Goal: Information Seeking & Learning: Learn about a topic

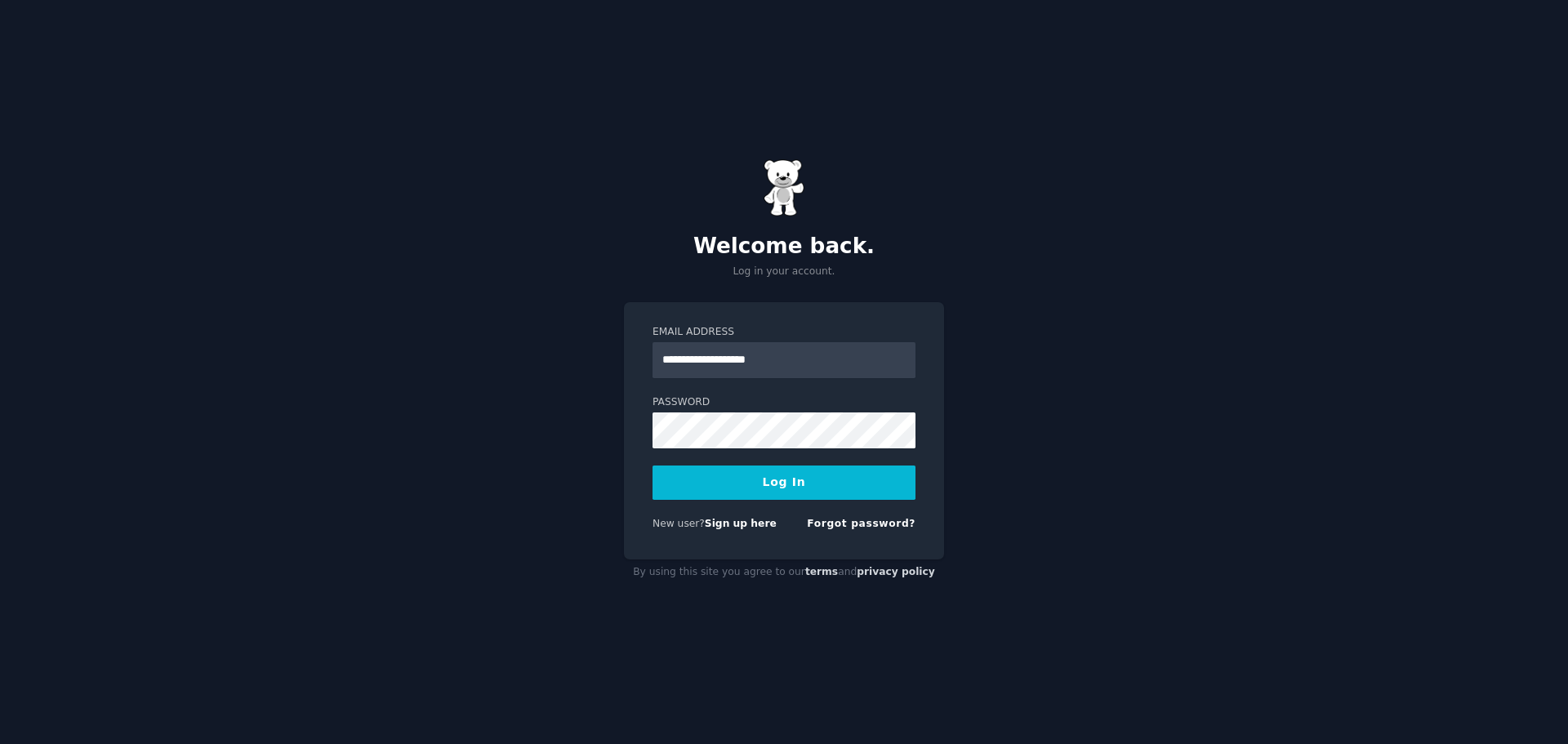
type input "**********"
click at [653, 466] on button "Log In" at bounding box center [784, 483] width 263 height 35
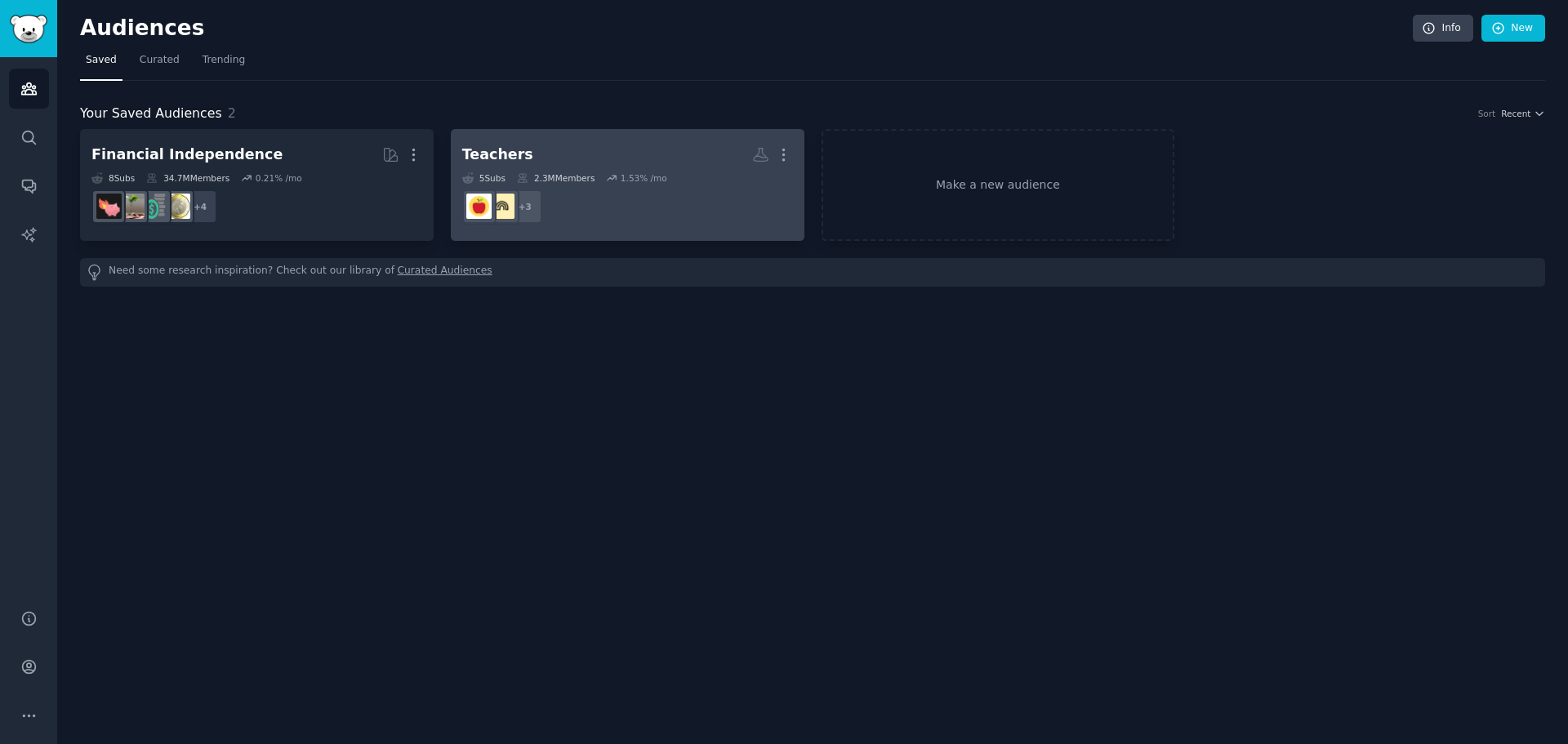
click at [617, 154] on h2 "Teachers More" at bounding box center [627, 154] width 330 height 29
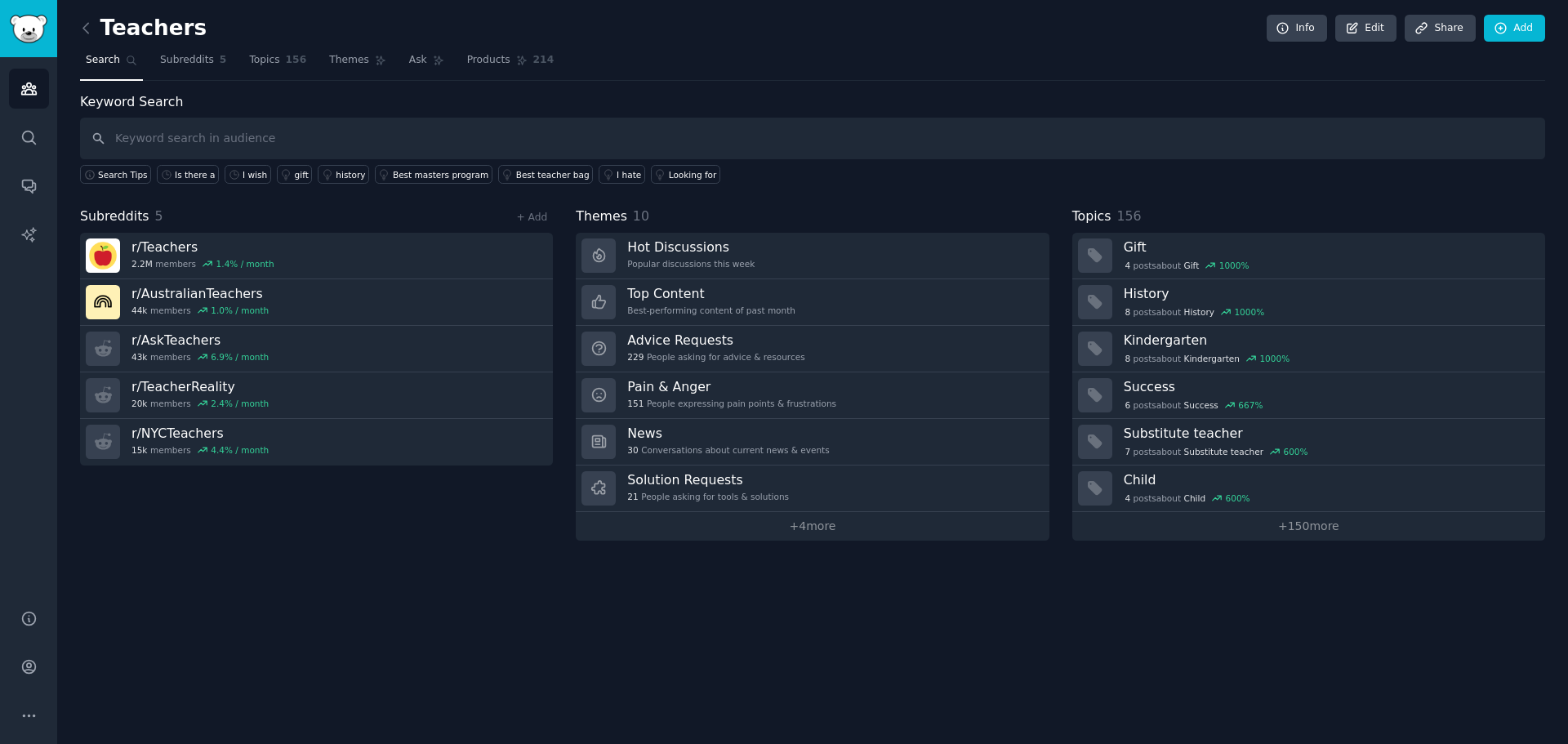
click at [795, 528] on link "+ 4 more" at bounding box center [812, 526] width 472 height 29
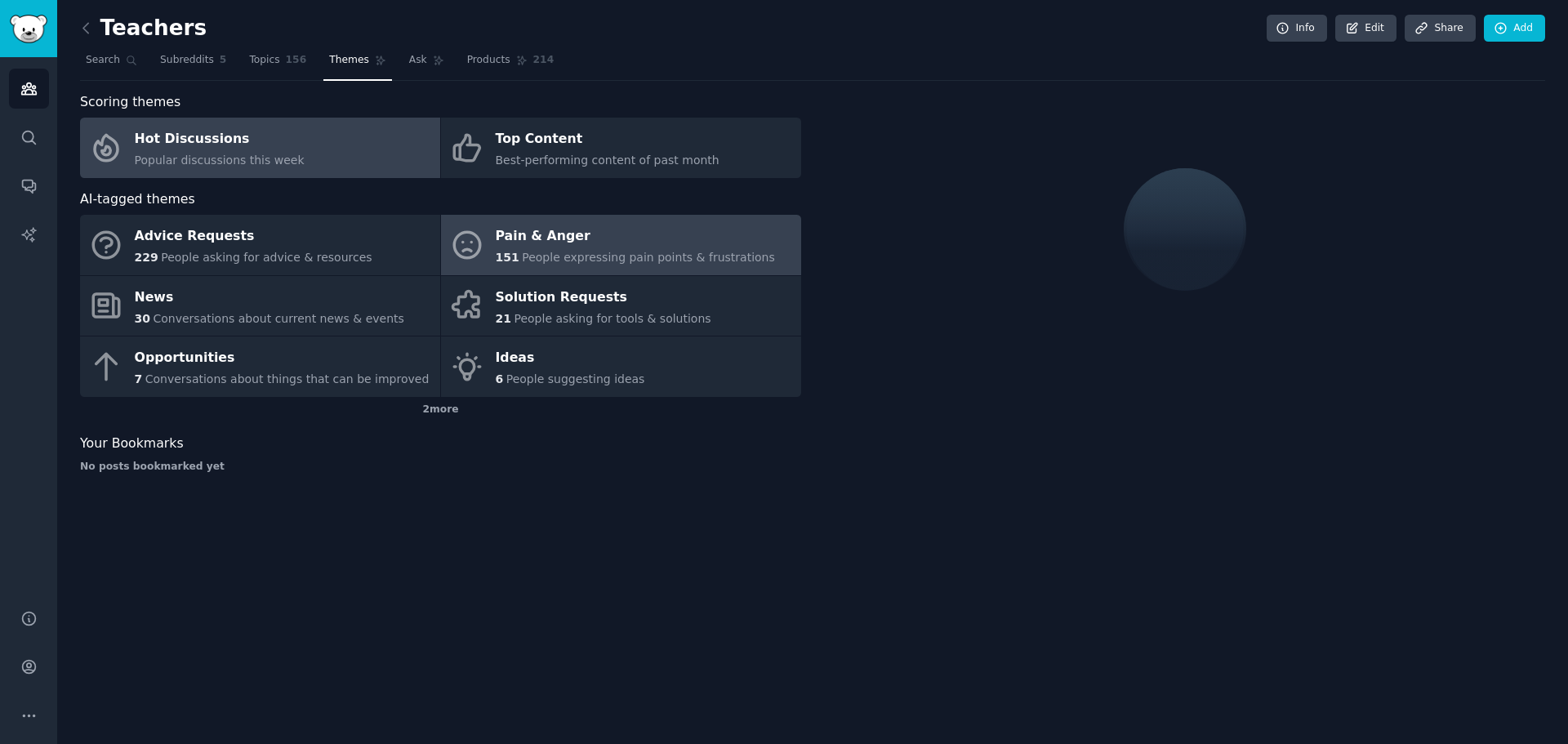
click at [510, 249] on div "Pain & Anger" at bounding box center [635, 237] width 279 height 26
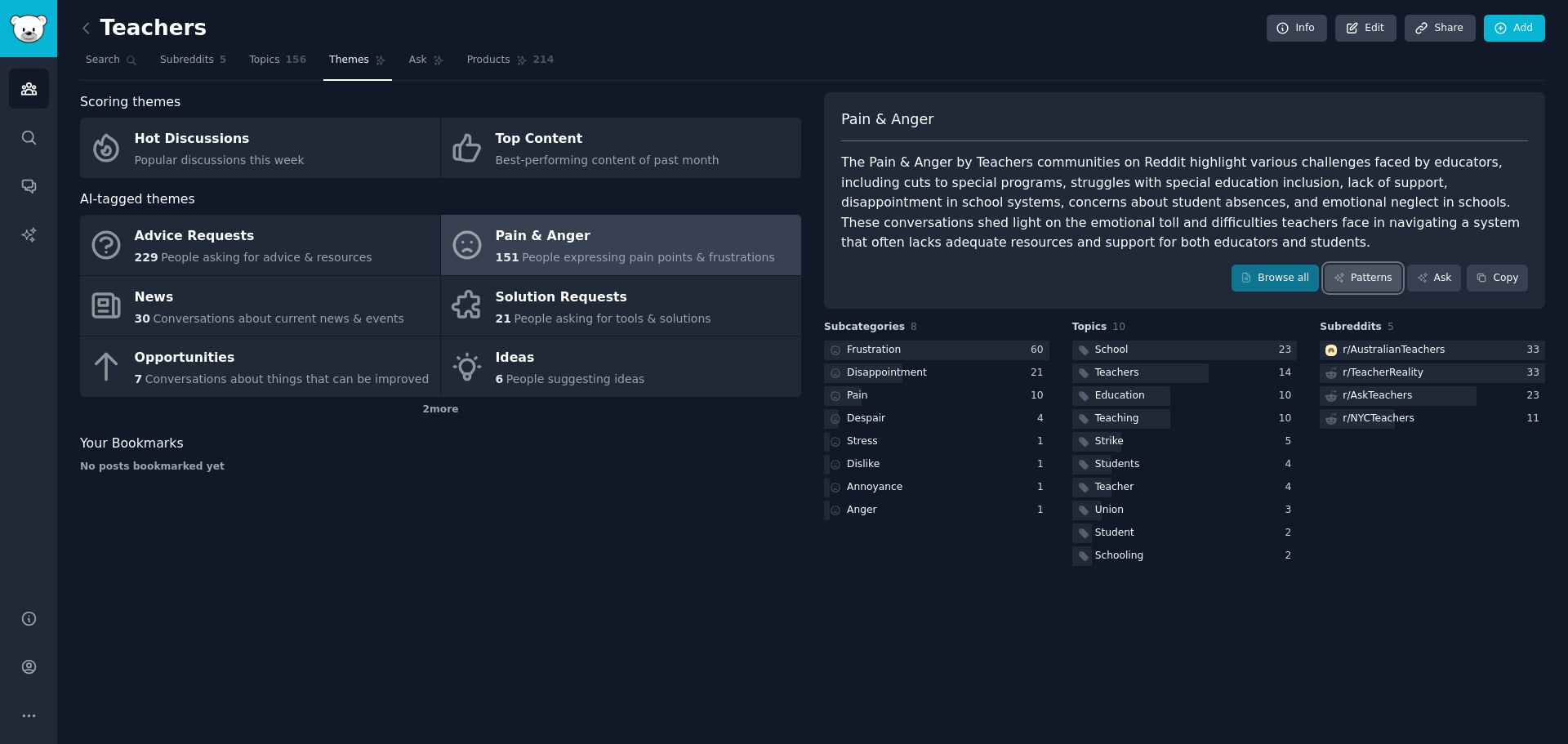
click at [1367, 282] on link "Patterns" at bounding box center [1363, 278] width 77 height 28
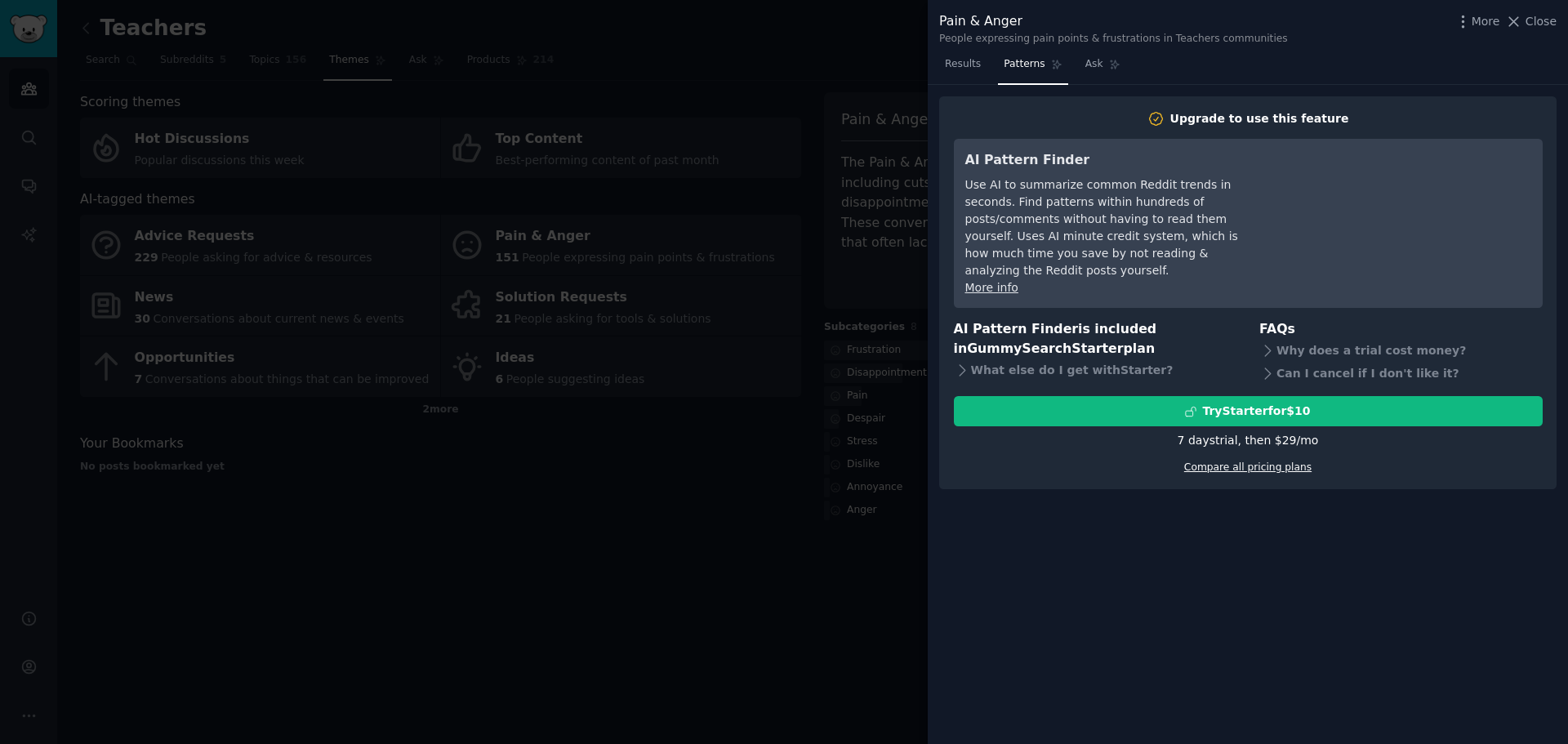
click at [1259, 462] on link "Compare all pricing plans" at bounding box center [1247, 468] width 127 height 12
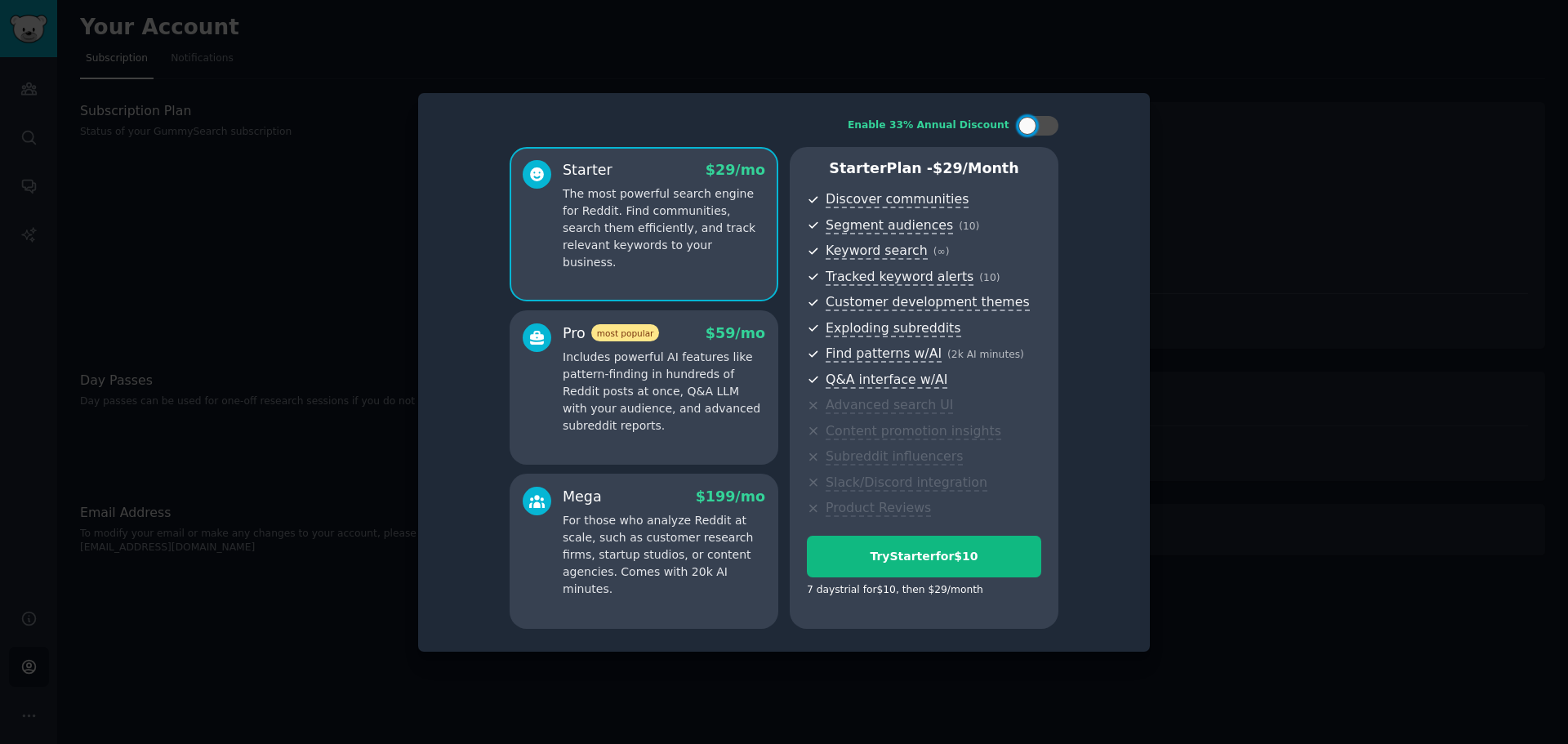
click at [1288, 727] on div at bounding box center [784, 372] width 1568 height 744
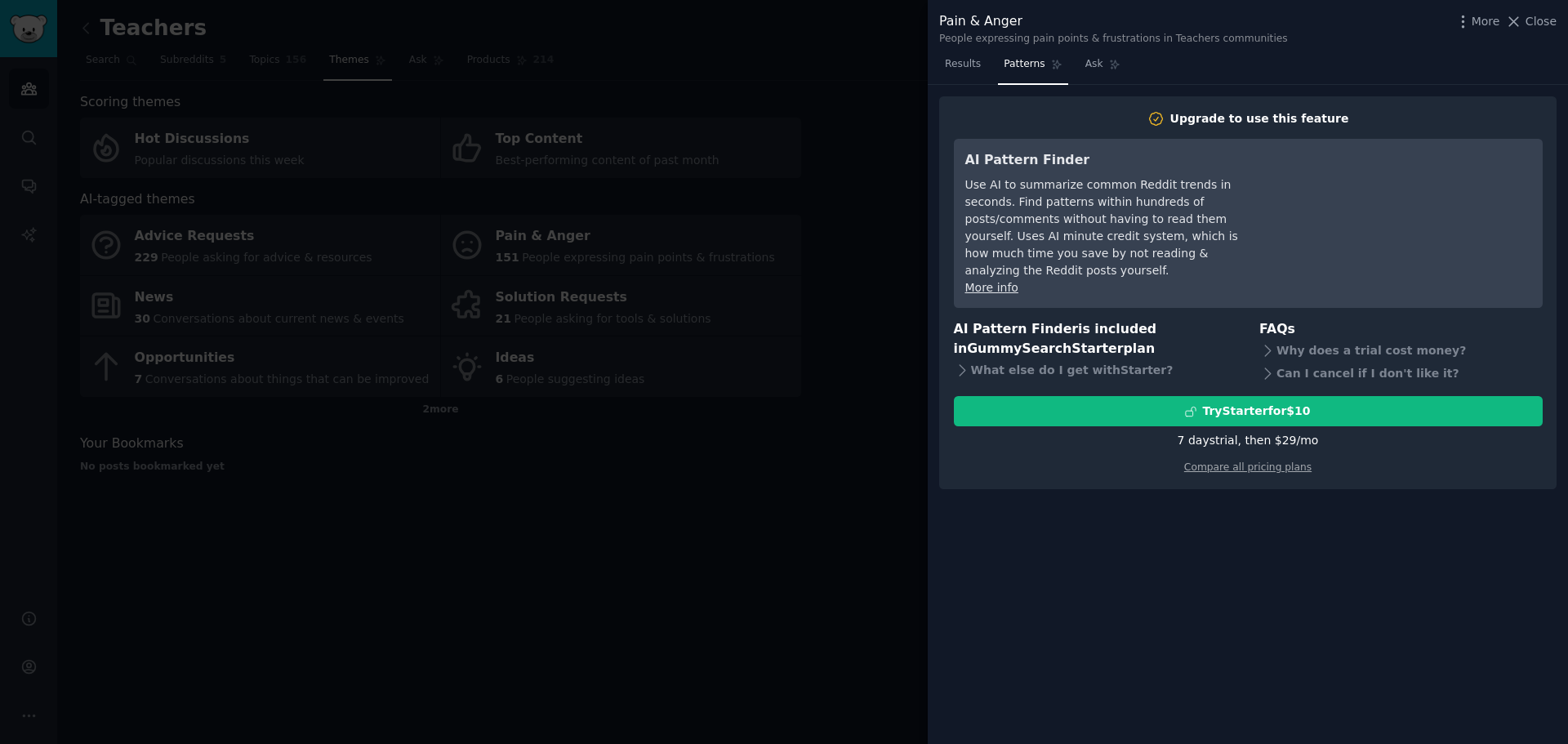
click at [835, 582] on div at bounding box center [784, 372] width 1568 height 744
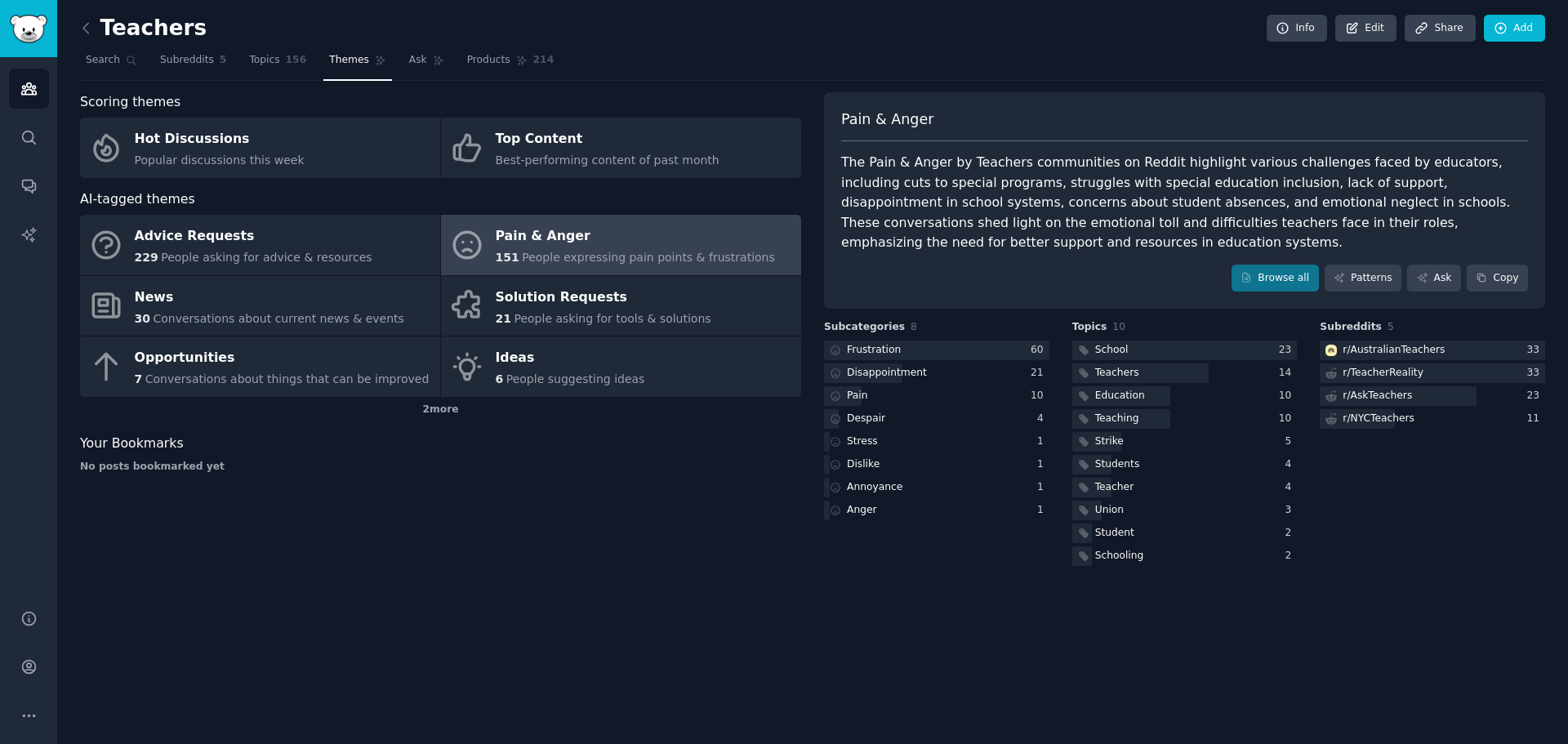
click at [567, 217] on link "Pain & Anger 151 People expressing pain points & frustrations" at bounding box center [620, 245] width 360 height 60
click at [1269, 266] on link "Browse all" at bounding box center [1275, 278] width 88 height 28
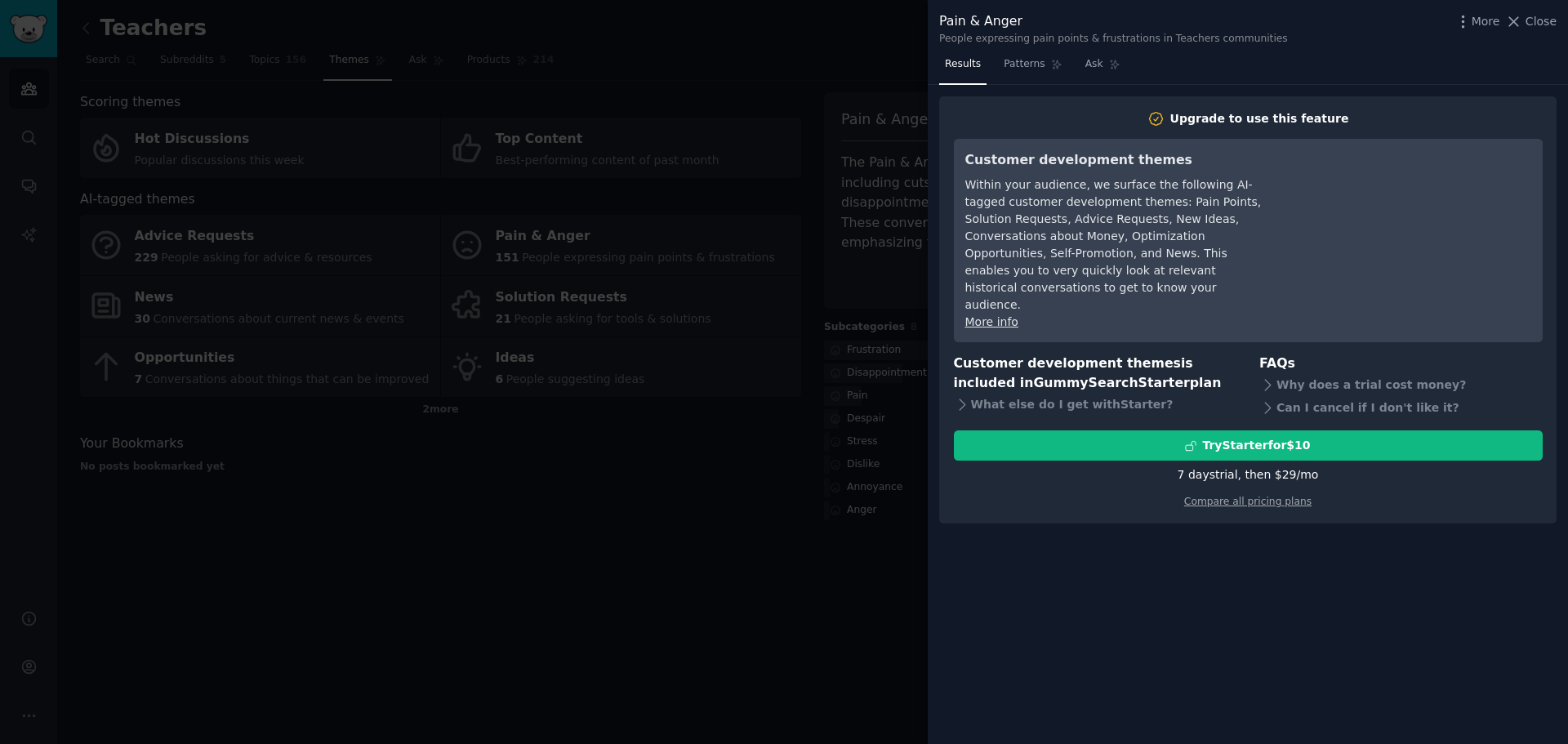
click at [674, 565] on div at bounding box center [784, 372] width 1568 height 744
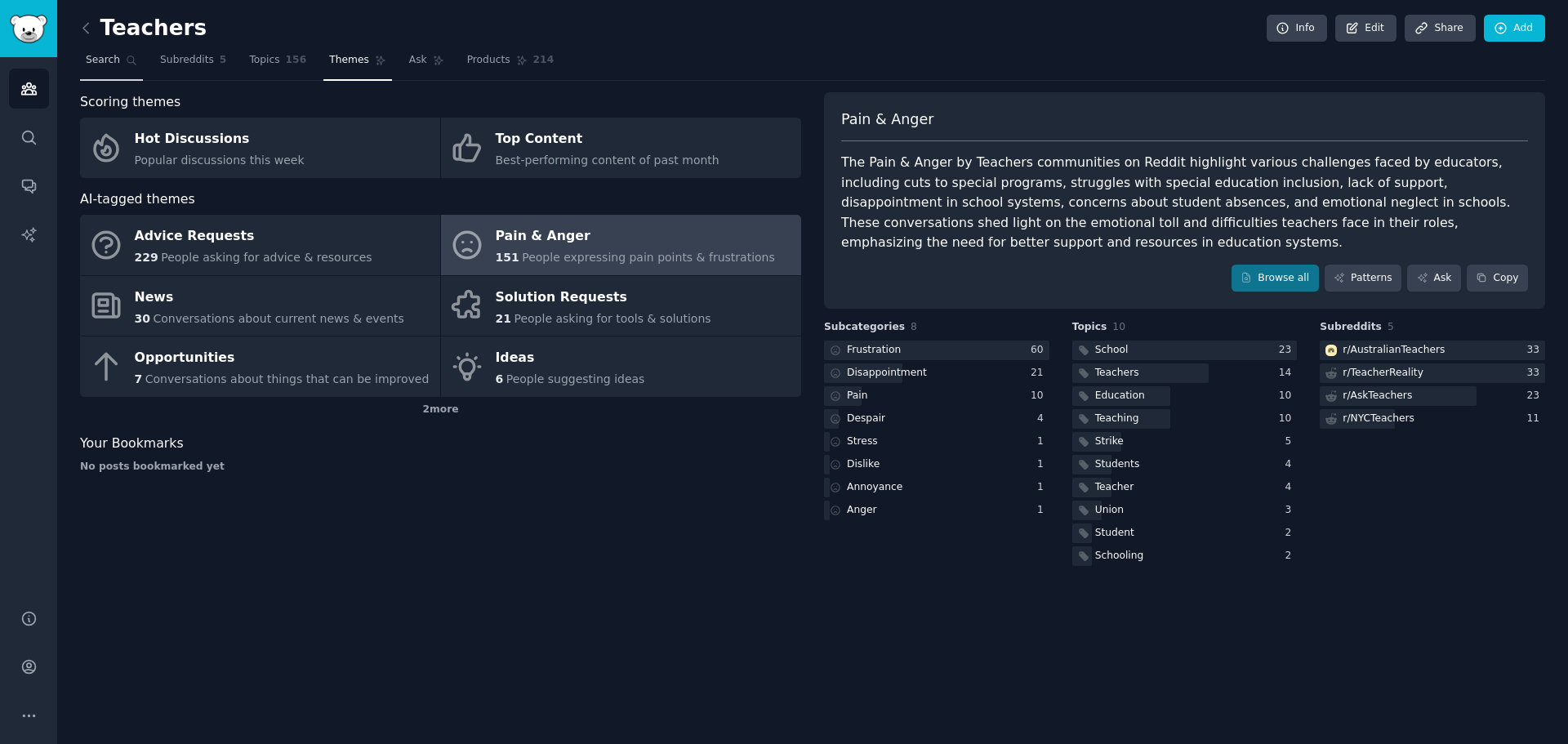
click at [102, 65] on span "Search" at bounding box center [103, 60] width 35 height 15
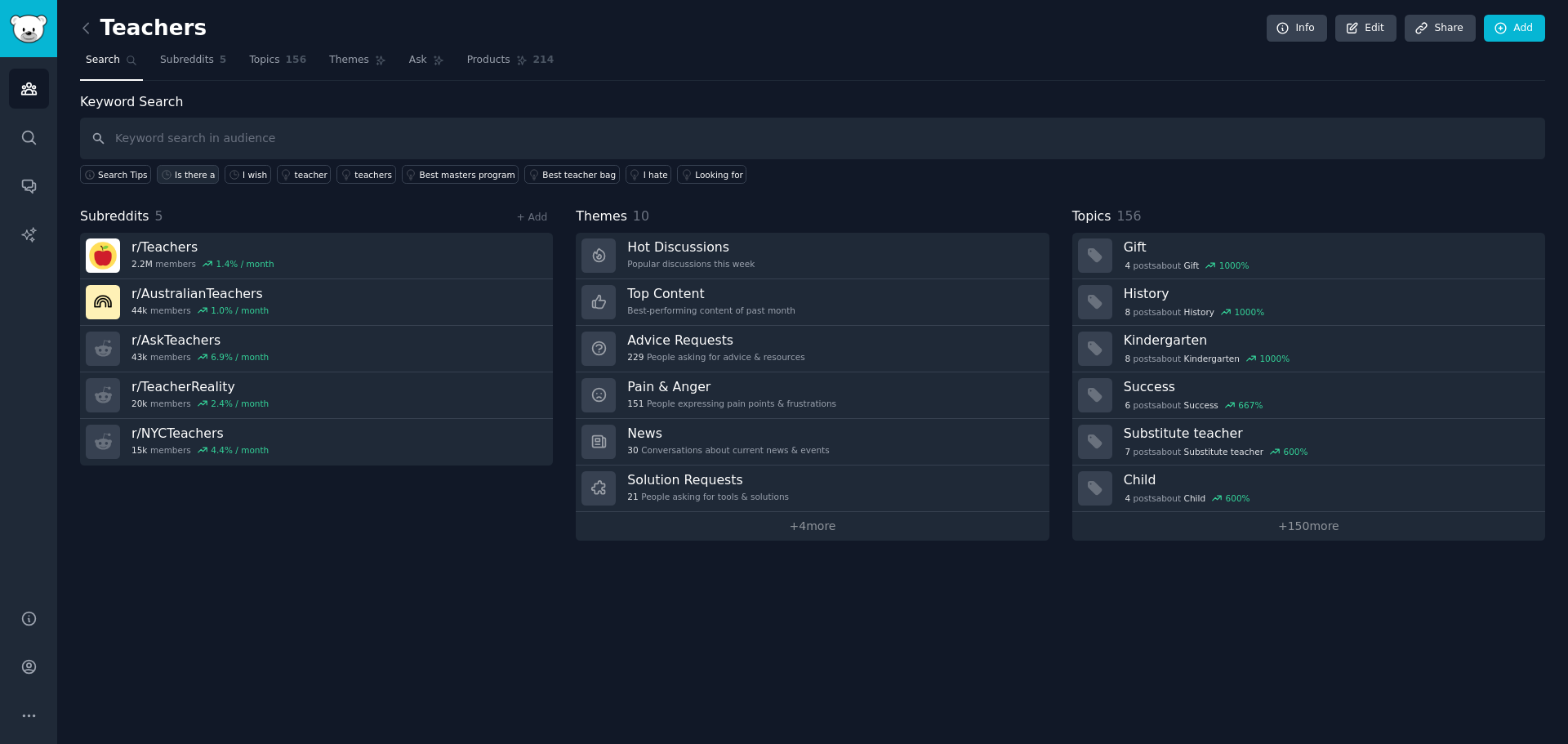
click at [189, 174] on div "Is there a" at bounding box center [194, 175] width 40 height 12
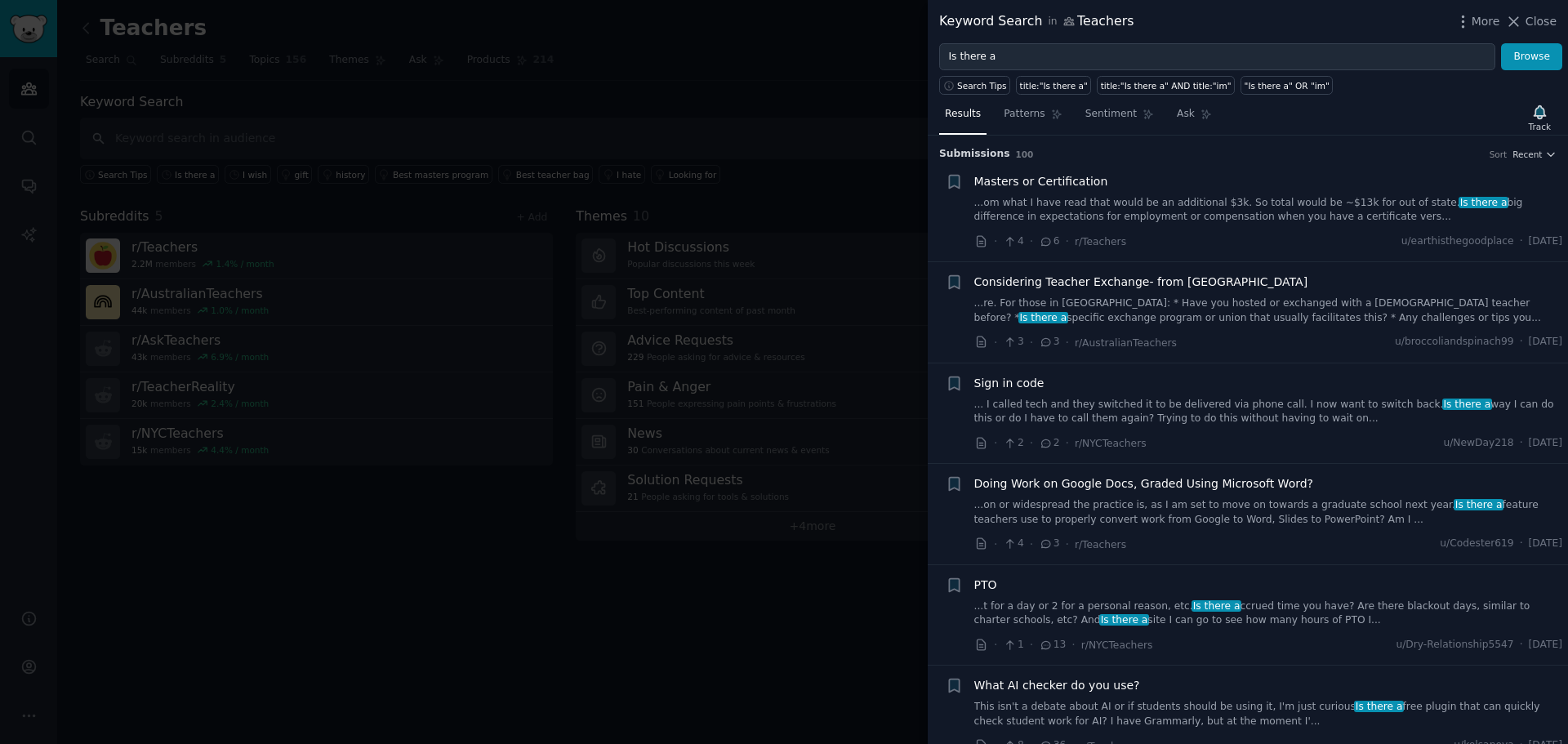
click at [1228, 512] on link "...on or widespread the practice is, as I am set to move on towards a graduate …" at bounding box center [1268, 512] width 589 height 29
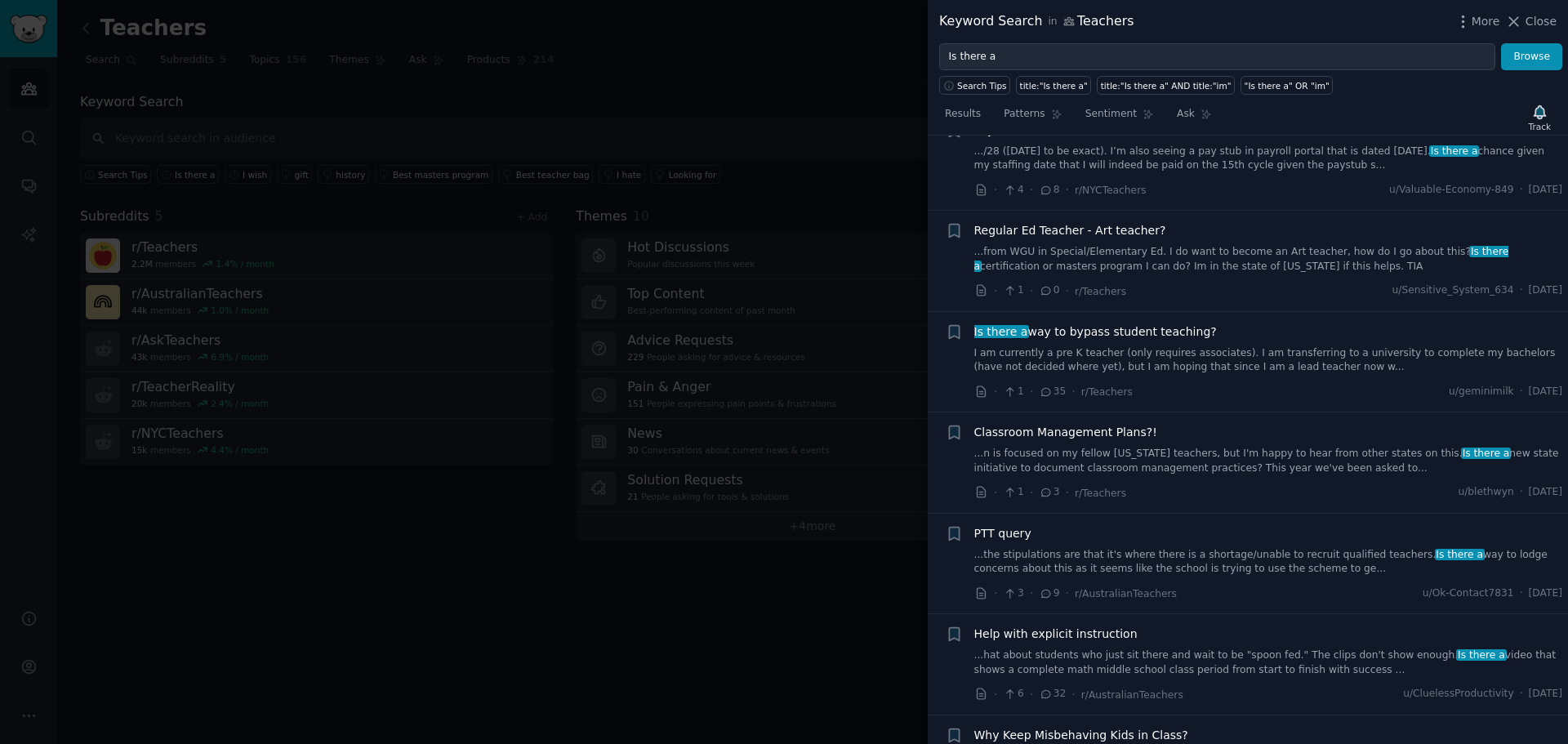
scroll to position [2452, 0]
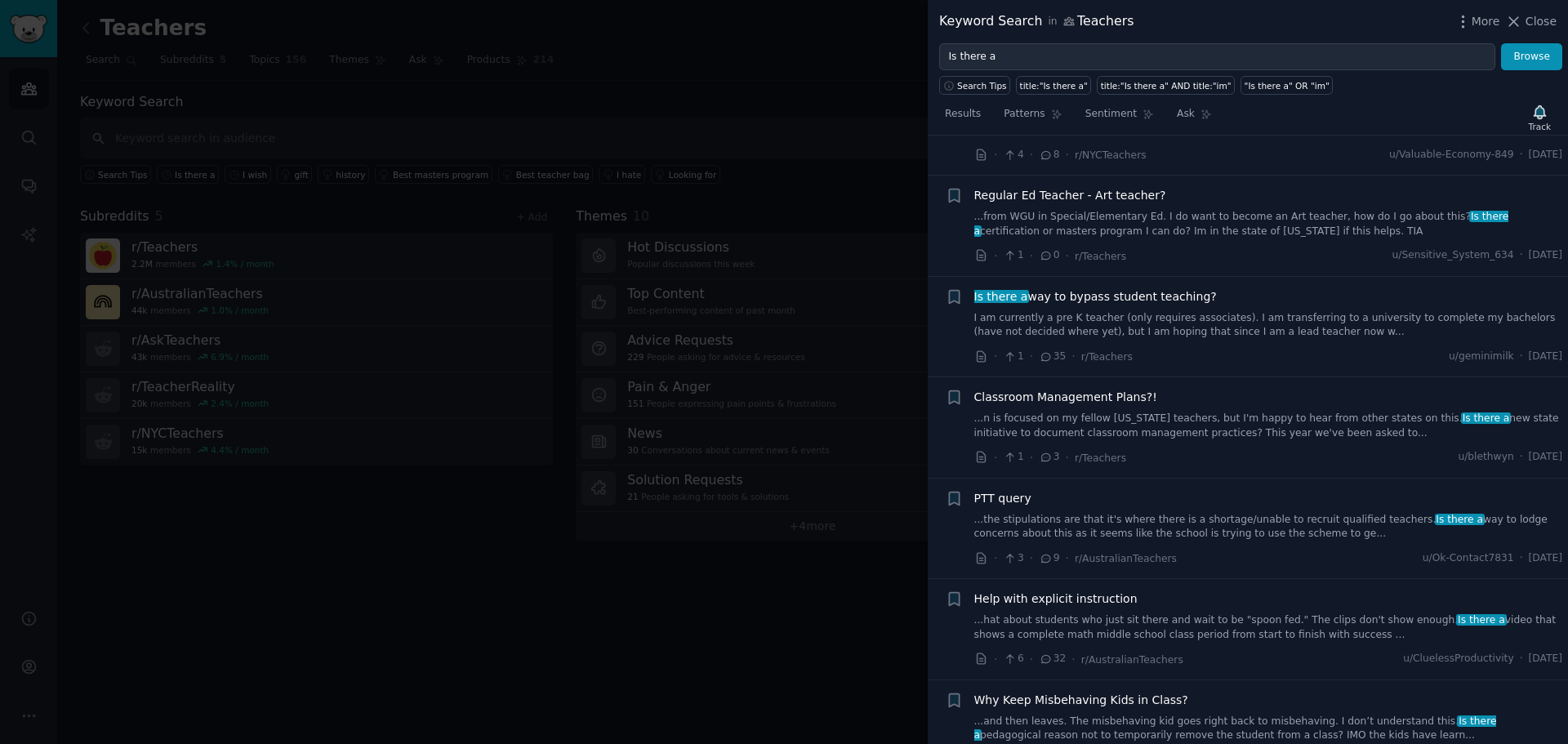
click at [472, 641] on div at bounding box center [784, 372] width 1568 height 744
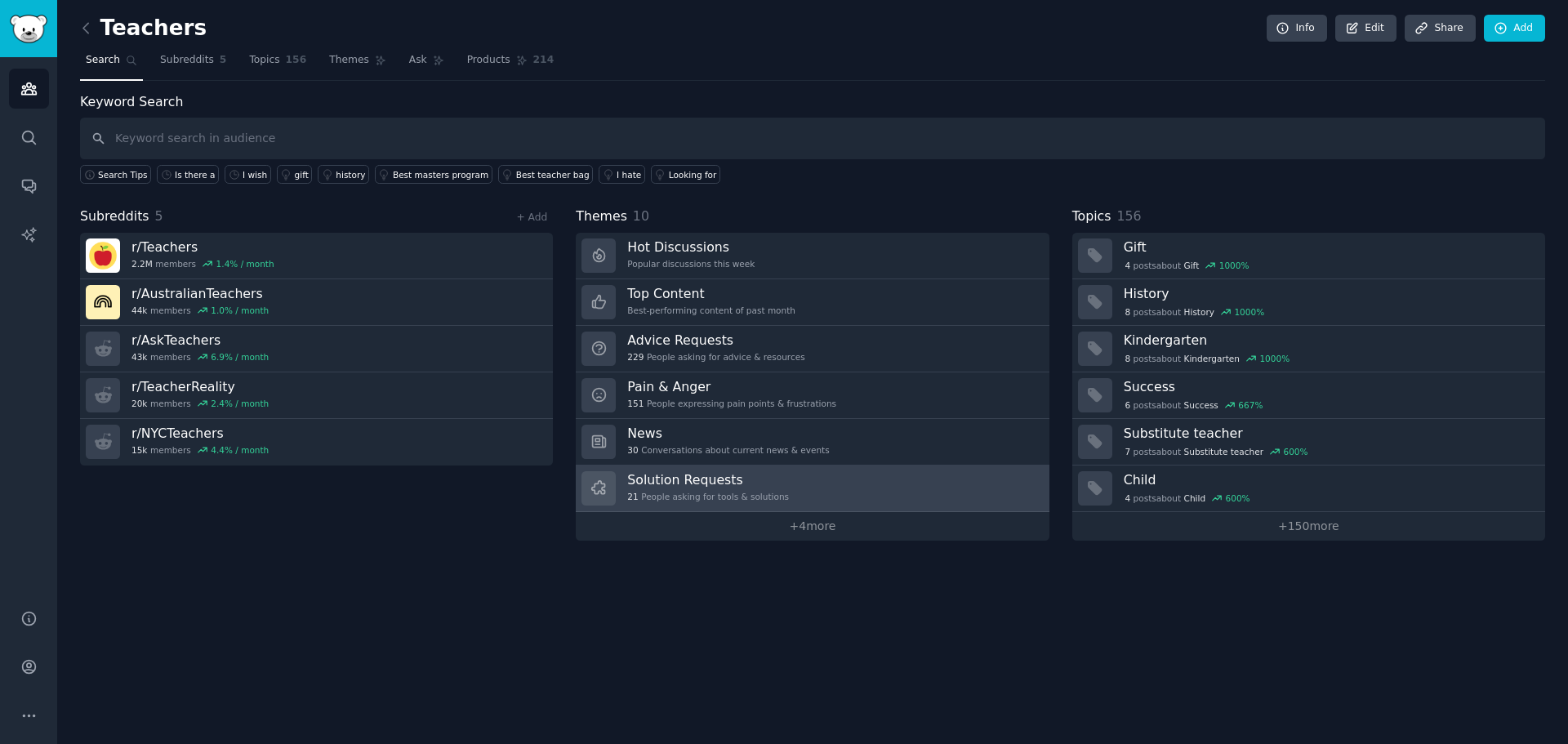
click at [692, 495] on div "21 People asking for tools & solutions" at bounding box center [708, 497] width 162 height 12
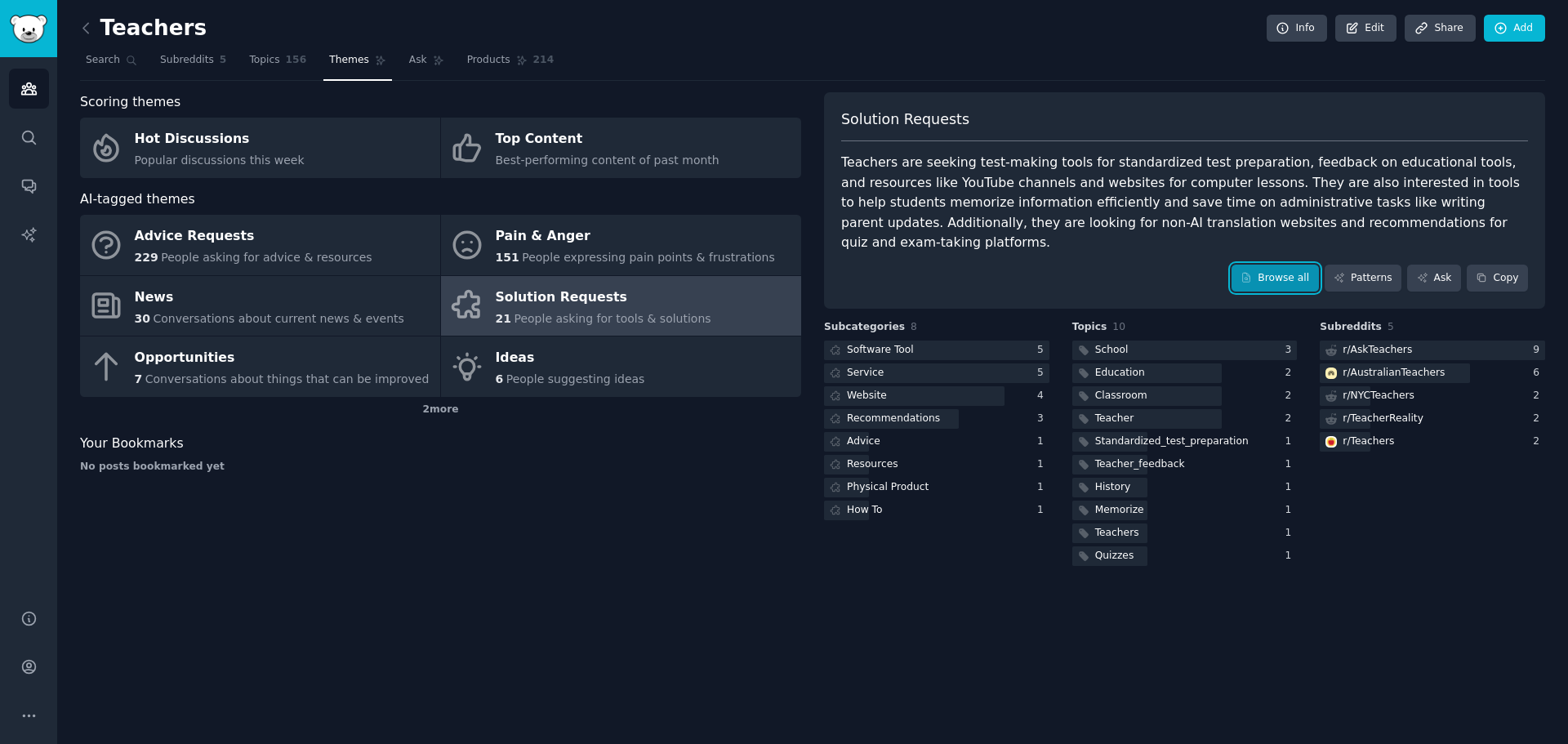
click at [1293, 264] on link "Browse all" at bounding box center [1275, 278] width 88 height 28
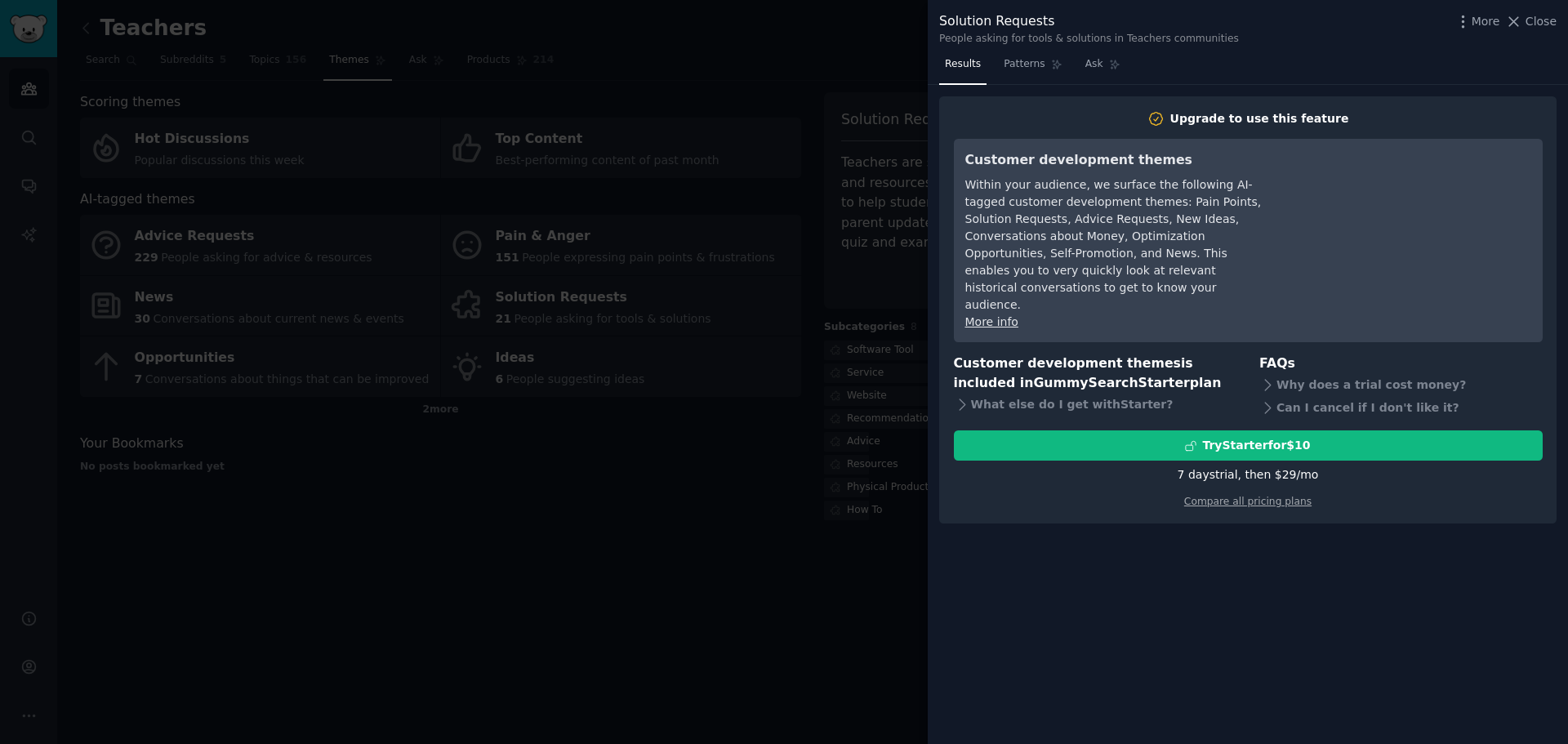
click at [852, 570] on div at bounding box center [784, 372] width 1568 height 744
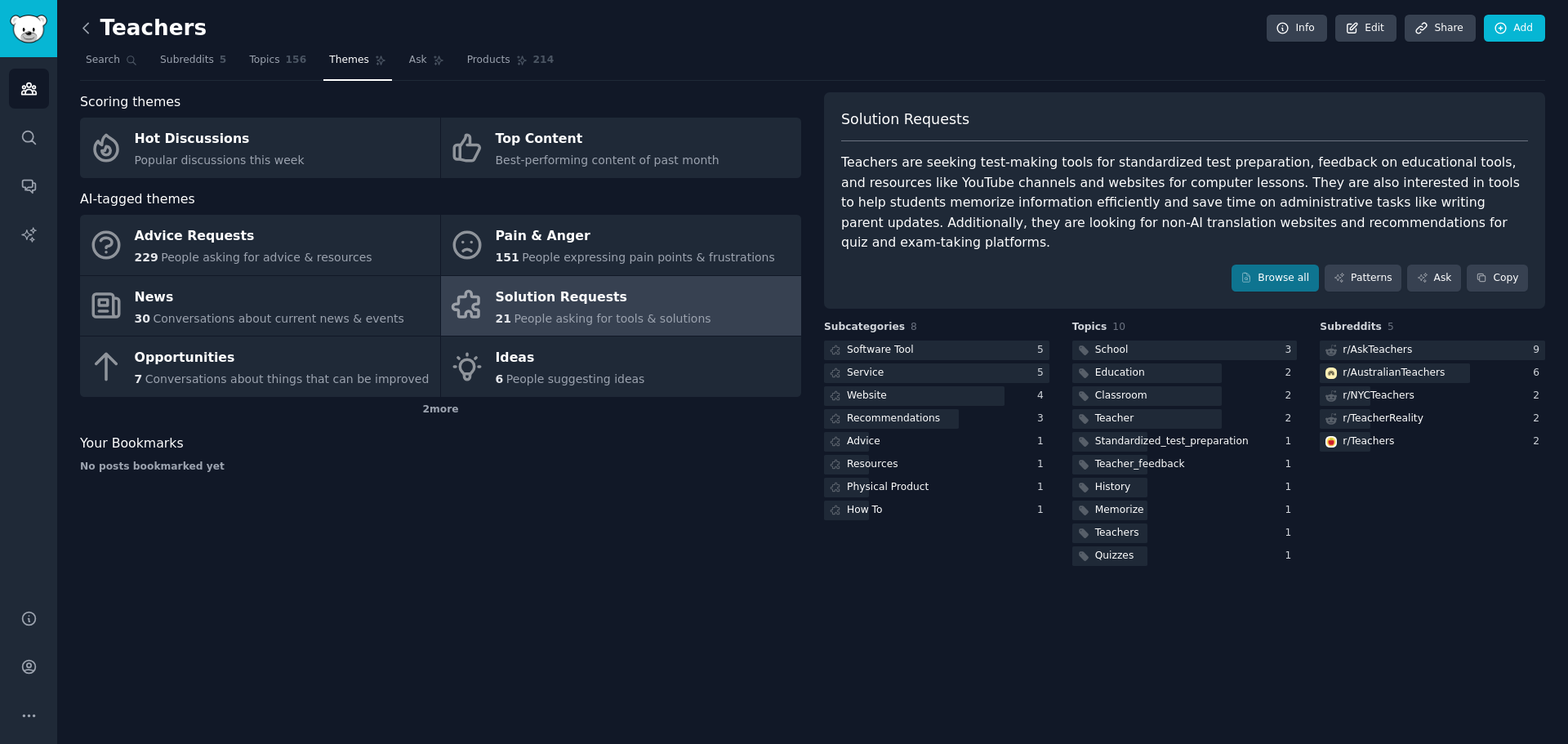
click at [82, 22] on icon at bounding box center [86, 28] width 17 height 17
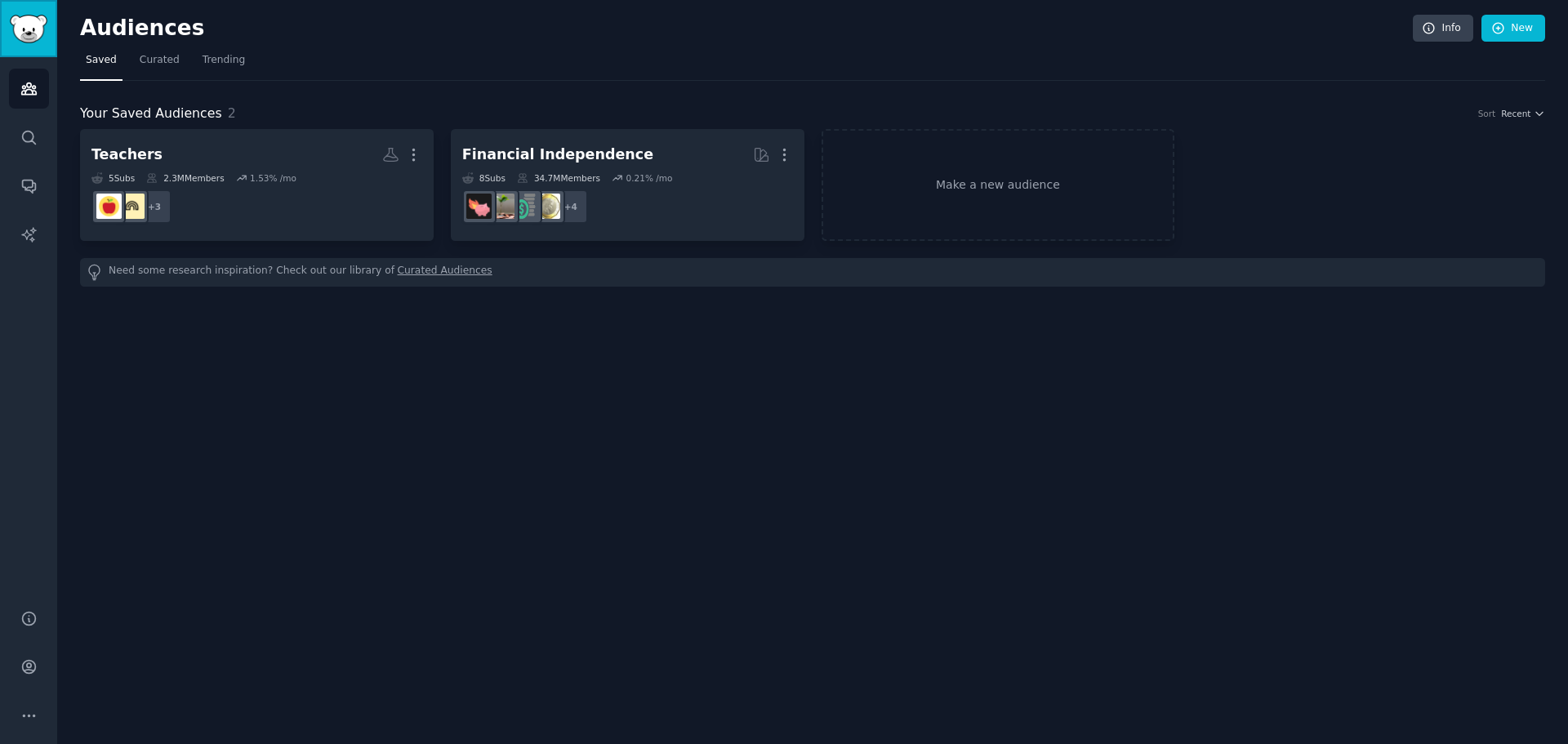
click at [31, 15] on img "Sidebar" at bounding box center [29, 29] width 37 height 29
click at [1507, 29] on link "New" at bounding box center [1513, 29] width 64 height 28
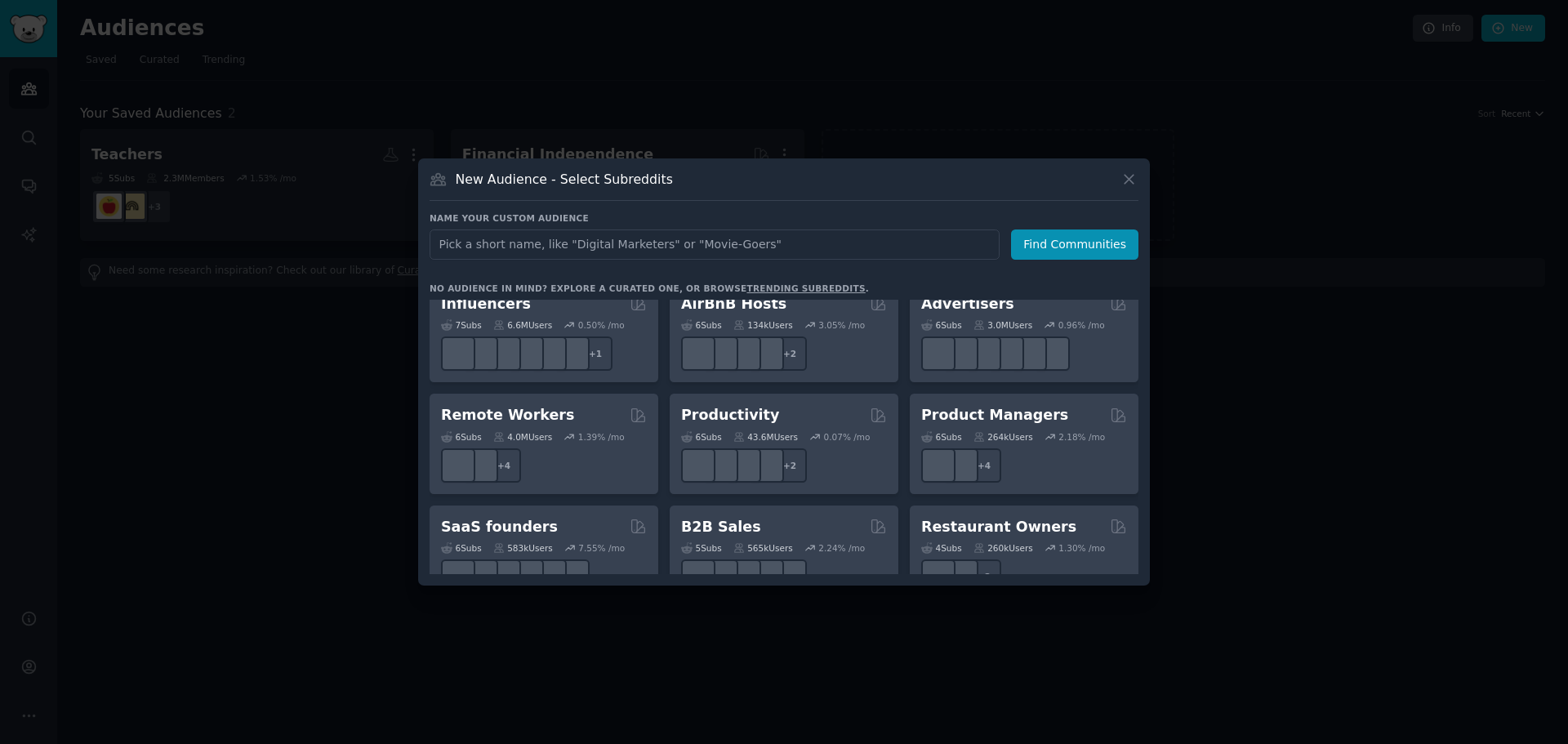
scroll to position [1275, 0]
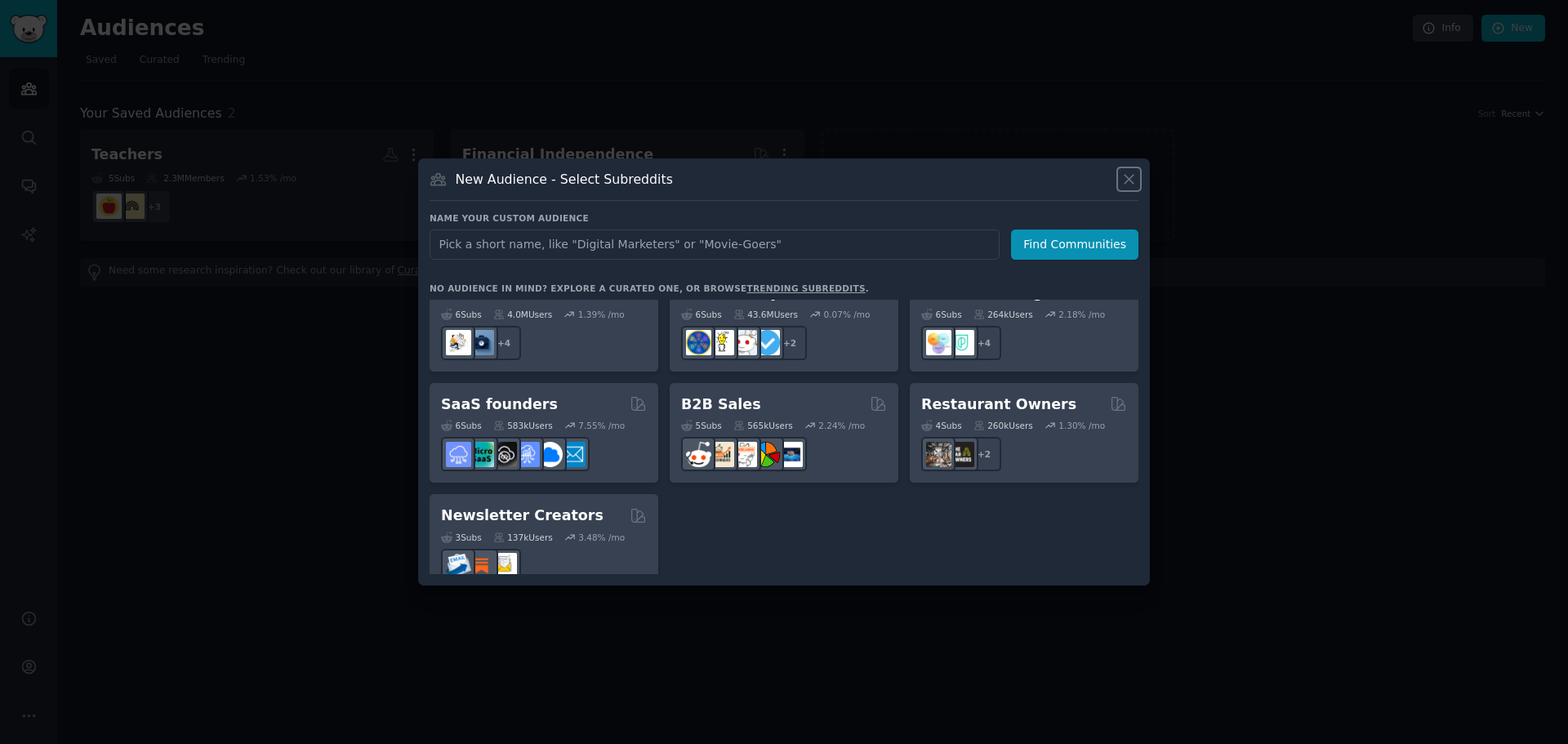
click at [1133, 178] on icon at bounding box center [1128, 179] width 17 height 17
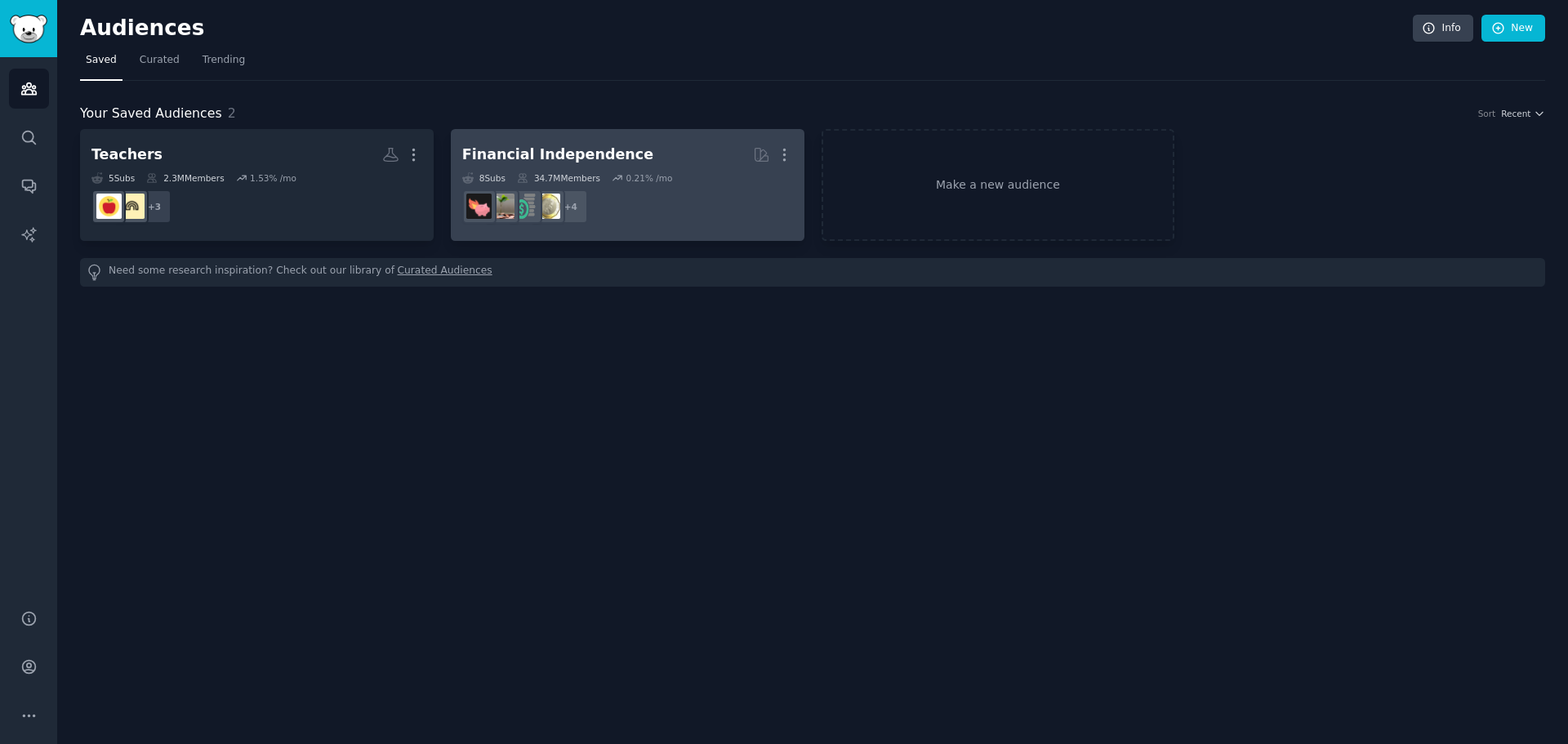
click at [533, 143] on h2 "Financial Independence More" at bounding box center [627, 154] width 330 height 29
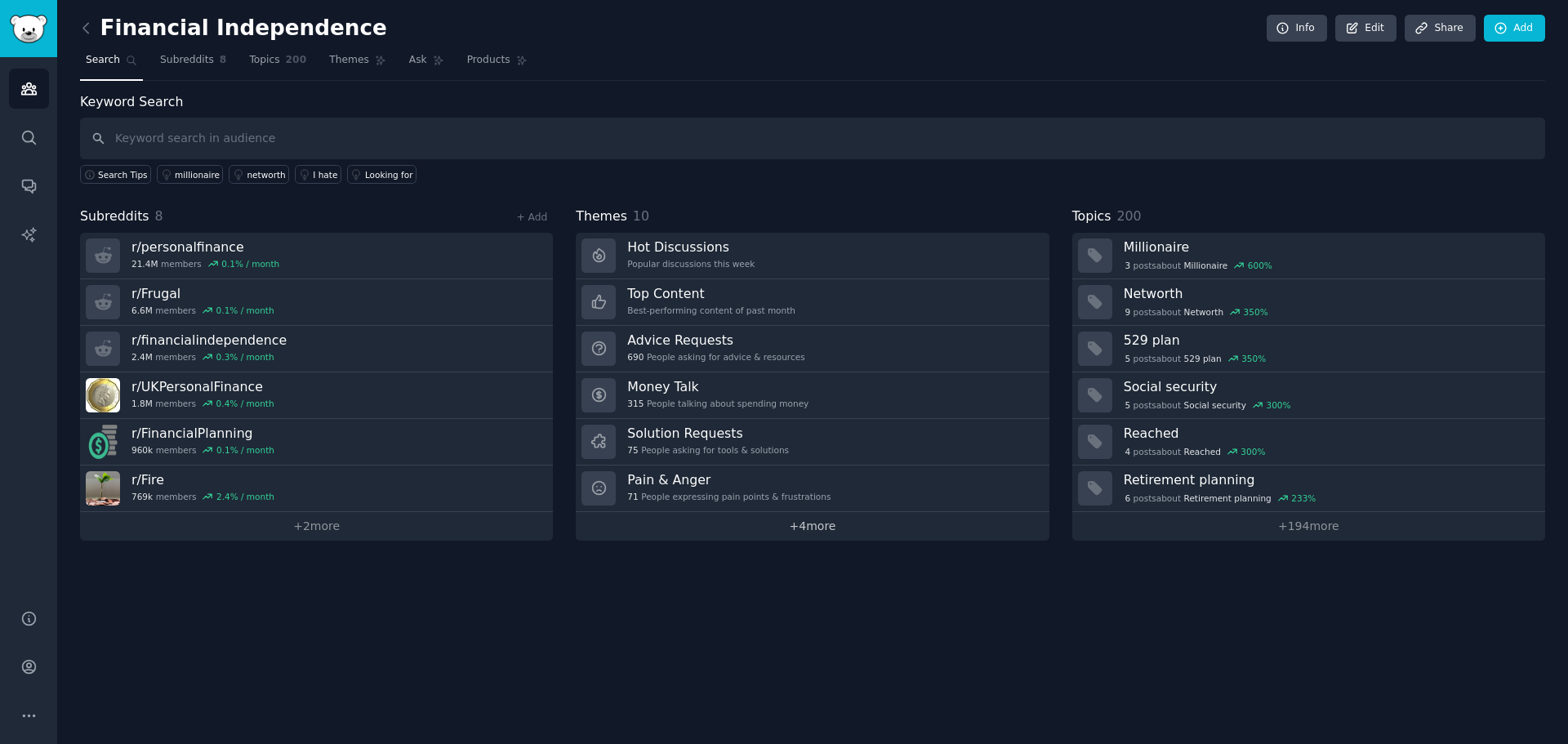
click at [829, 530] on link "+ 4 more" at bounding box center [812, 526] width 472 height 29
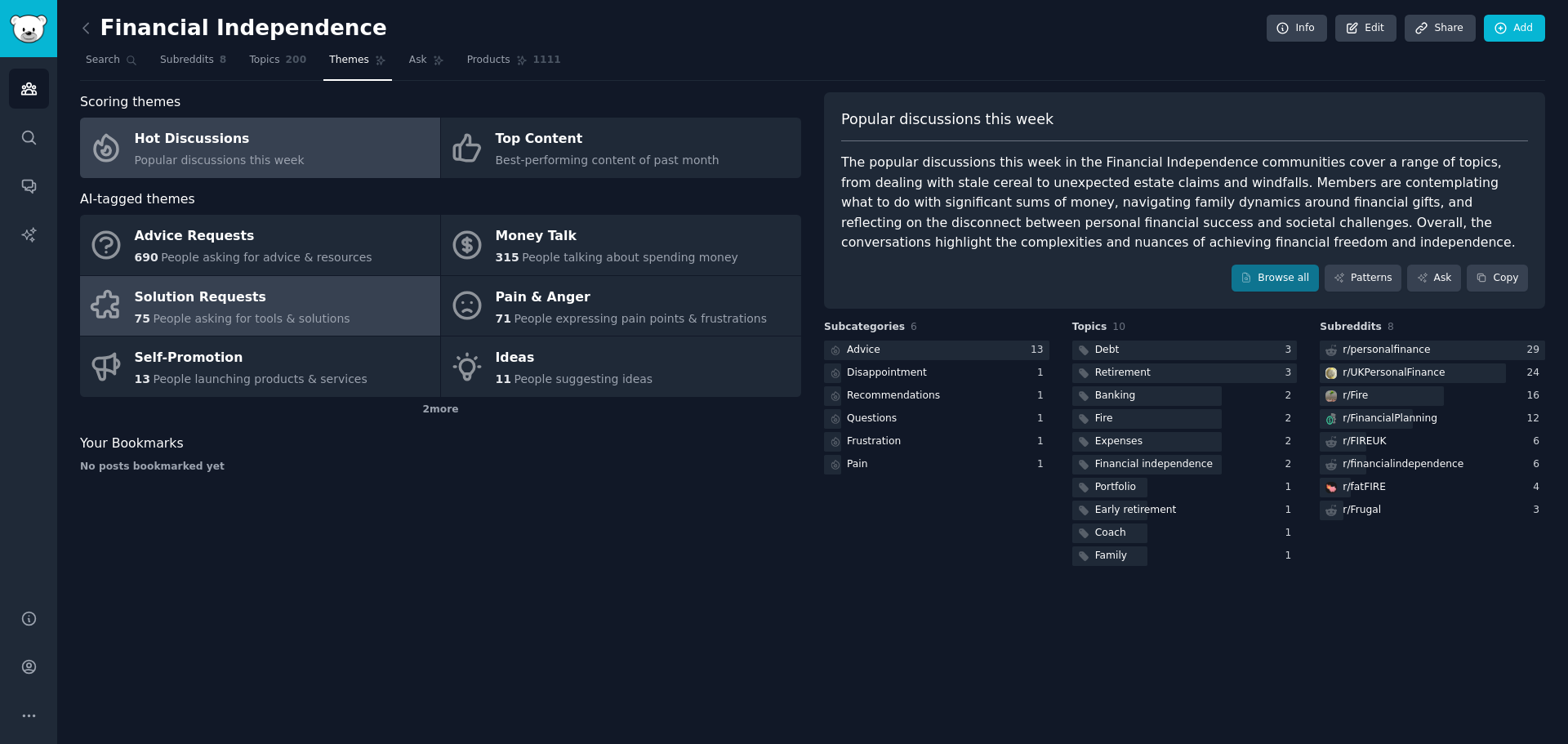
click at [252, 312] on span "People asking for tools & solutions" at bounding box center [251, 318] width 197 height 13
